Goal: Task Accomplishment & Management: Use online tool/utility

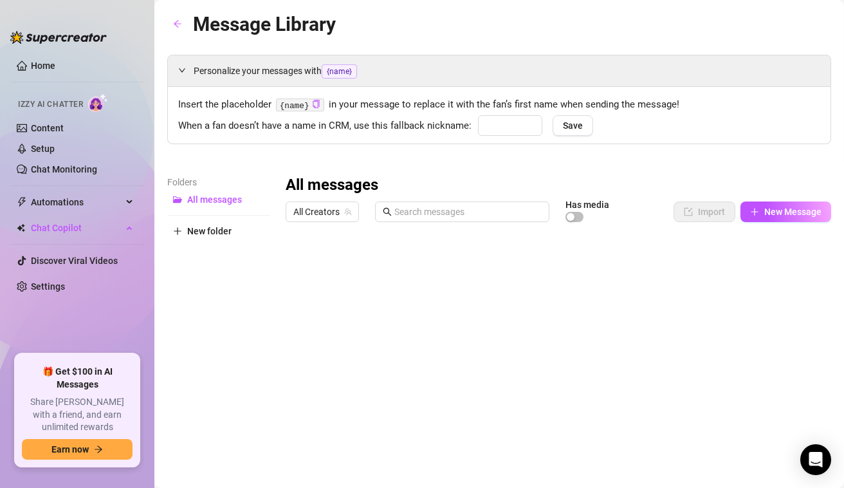
type input "babe"
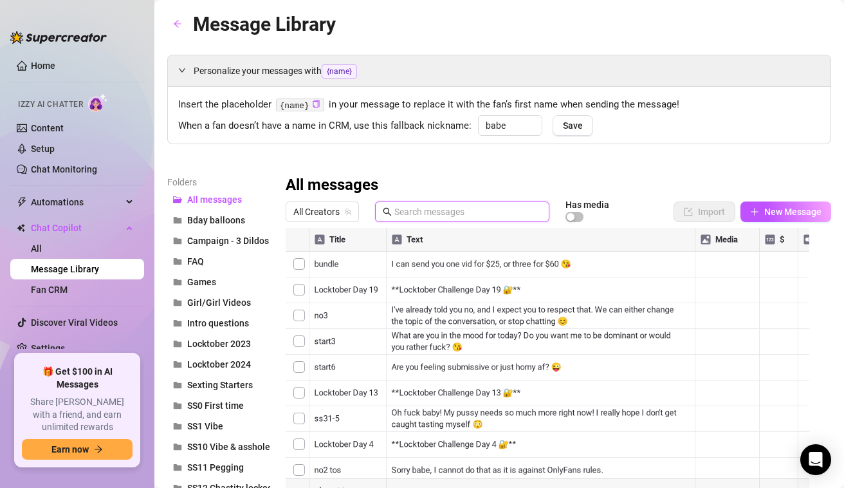
click at [432, 210] on input "text" at bounding box center [467, 212] width 147 height 14
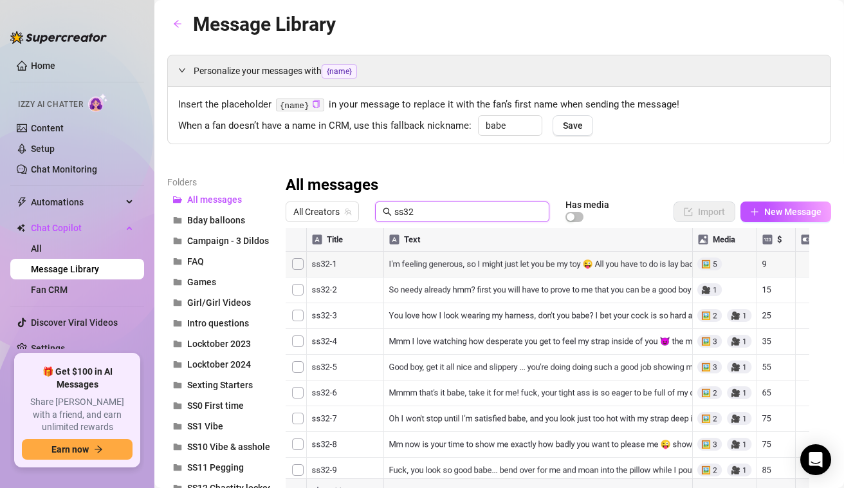
type input "ss32"
click at [475, 260] on div at bounding box center [553, 371] width 535 height 287
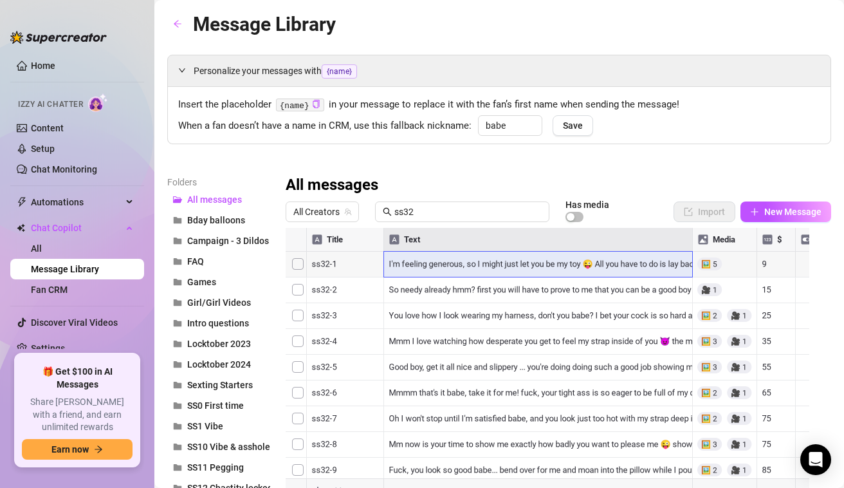
click at [475, 260] on div at bounding box center [553, 371] width 535 height 287
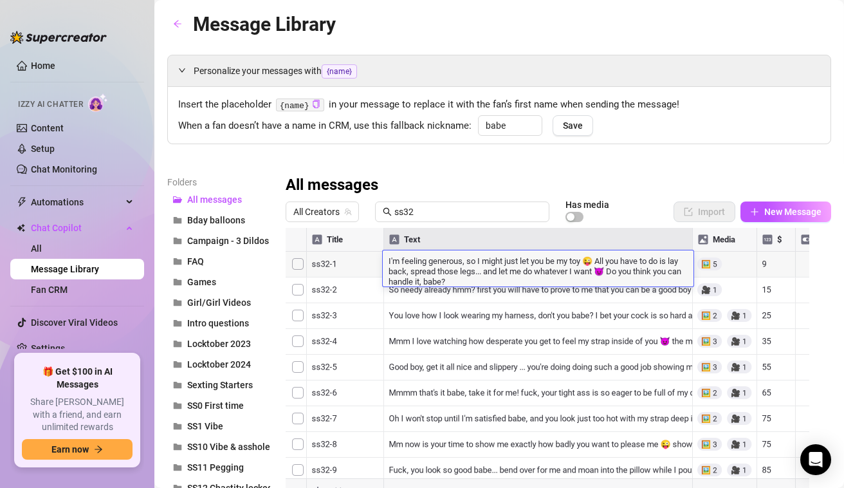
click at [475, 260] on textarea "I'm feeling generous, so I might just let you be my toy 😜 All you have to do is…" at bounding box center [538, 270] width 311 height 32
click at [495, 313] on div at bounding box center [553, 371] width 535 height 287
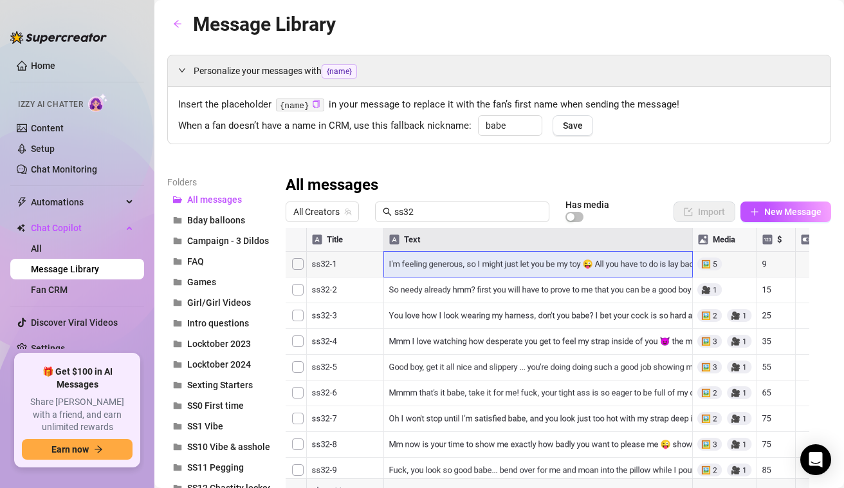
click at [507, 298] on div at bounding box center [553, 371] width 535 height 287
click at [509, 284] on div at bounding box center [553, 371] width 535 height 287
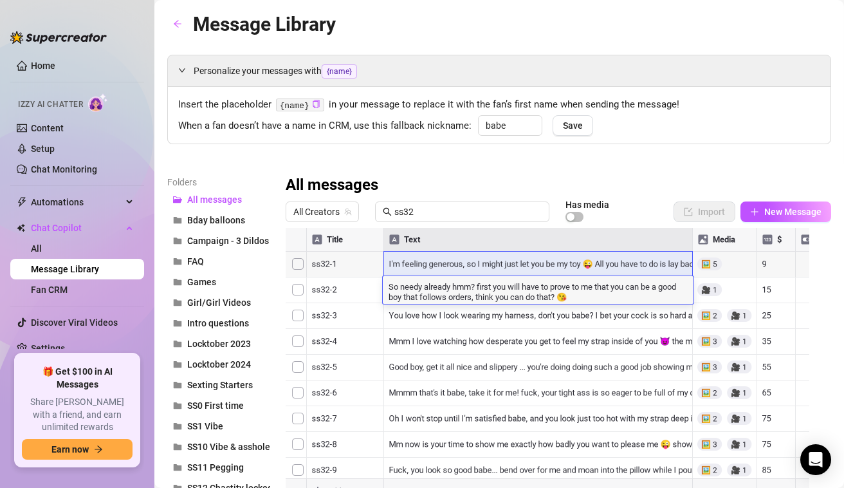
click at [509, 284] on textarea "So needy already hmm? first you will have to prove to me that you can be a good…" at bounding box center [538, 291] width 311 height 22
click at [470, 291] on textarea "So needy already hmm? first you will have to prove to me that you can be a good…" at bounding box center [538, 291] width 311 height 22
click at [567, 301] on textarea "So needy already hmm? first you will have to prove to me that you can be a good…" at bounding box center [538, 291] width 311 height 22
drag, startPoint x: 575, startPoint y: 293, endPoint x: 478, endPoint y: 291, distance: 97.2
click at [478, 291] on textarea "So needy already hmm? first you will have to prove to me that you can be a good…" at bounding box center [538, 291] width 311 height 22
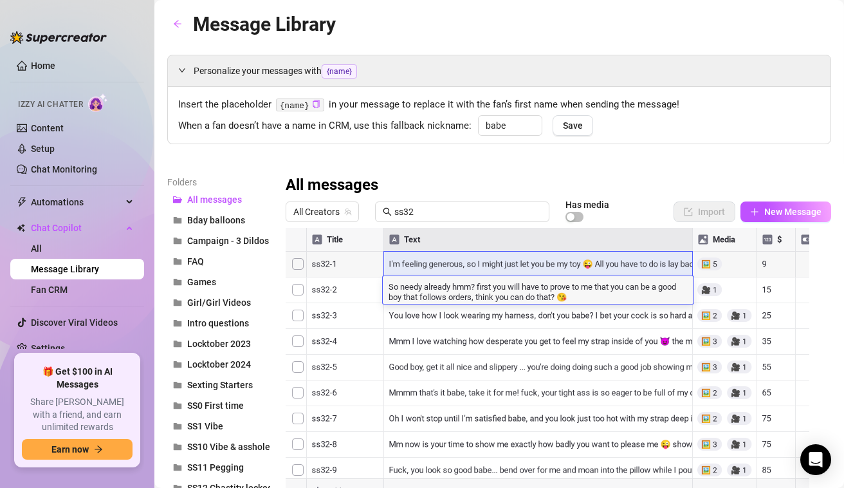
click at [480, 312] on div at bounding box center [553, 371] width 535 height 287
